Goal: Navigation & Orientation: Find specific page/section

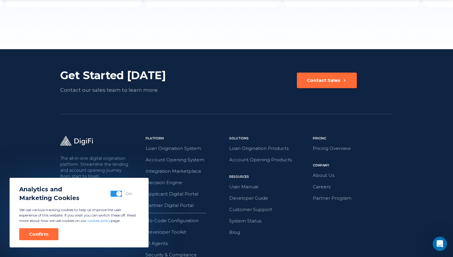
scroll to position [1688, 0]
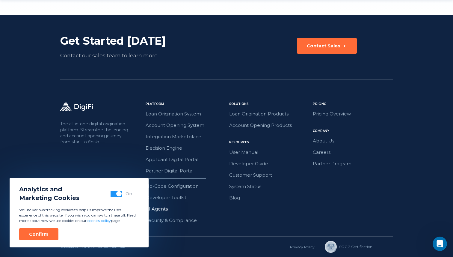
click at [165, 208] on link "AI Agents" at bounding box center [186, 209] width 80 height 8
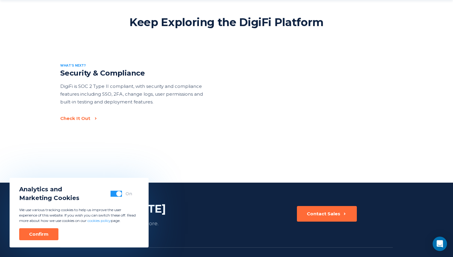
scroll to position [1051, 0]
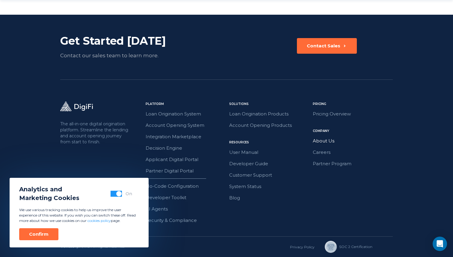
click at [328, 143] on link "About Us" at bounding box center [353, 141] width 80 height 8
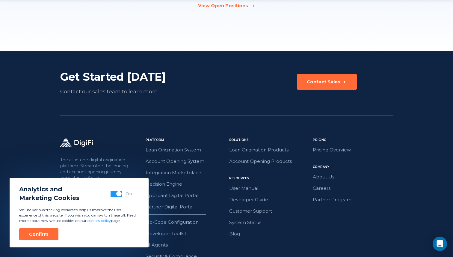
scroll to position [952, 0]
